Goal: Task Accomplishment & Management: Complete application form

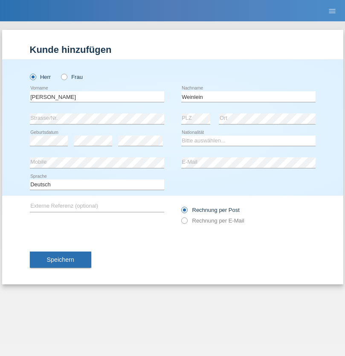
type input "Weinlein"
select select "CH"
radio input "true"
click at [97, 96] on input "text" at bounding box center [97, 96] width 134 height 11
type input "firat"
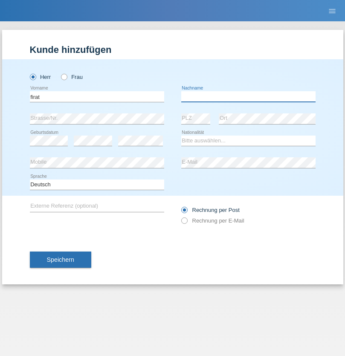
click at [248, 96] on input "text" at bounding box center [248, 96] width 134 height 11
type input "kara"
select select "CH"
